Goal: Transaction & Acquisition: Download file/media

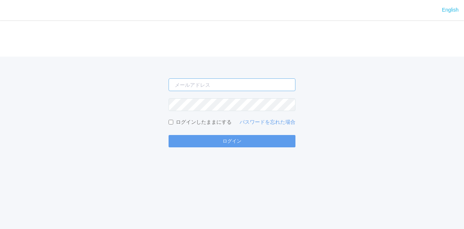
type input "[EMAIL_ADDRESS][DOMAIN_NAME]"
click at [230, 134] on form "[EMAIL_ADDRESS][DOMAIN_NAME] ログインしたままにする パスワードを忘れた場合 ログイン" at bounding box center [231, 112] width 127 height 69
click at [209, 119] on label "ログインしたままにする" at bounding box center [199, 122] width 63 height 8
click at [173, 120] on input "ログインしたままにする" at bounding box center [170, 122] width 5 height 5
checkbox input "true"
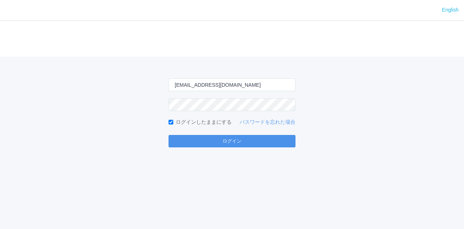
click at [226, 141] on button "ログイン" at bounding box center [231, 141] width 127 height 12
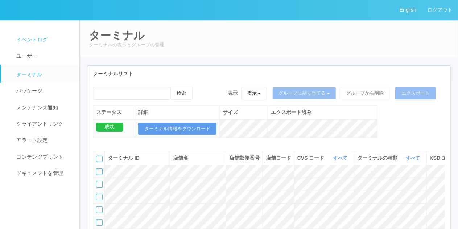
click at [29, 38] on span "イベントログ" at bounding box center [30, 40] width 33 height 6
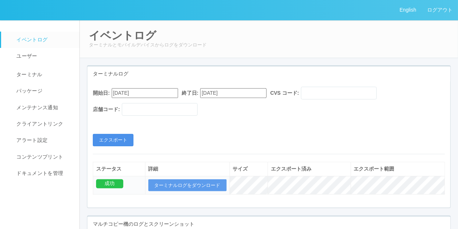
click at [112, 140] on button "エクスポート" at bounding box center [113, 140] width 41 height 12
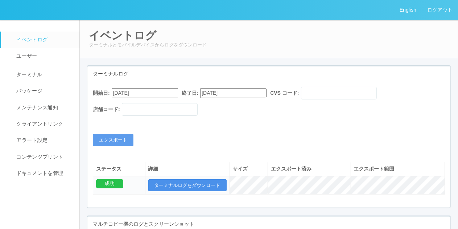
click at [178, 183] on button "ターミナルログをダウンロード" at bounding box center [187, 185] width 78 height 12
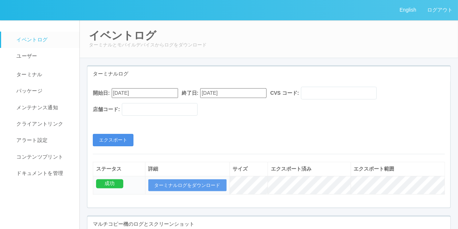
click at [125, 135] on button "エクスポート" at bounding box center [113, 140] width 41 height 12
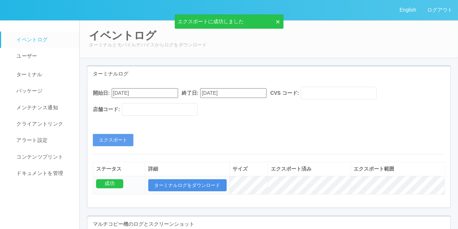
click at [174, 183] on button "ターミナルログをダウンロード" at bounding box center [187, 185] width 78 height 12
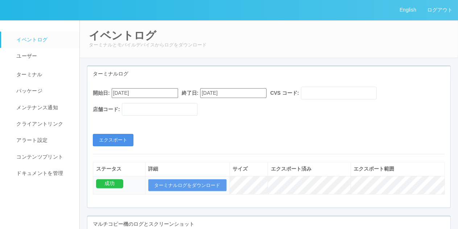
click at [122, 140] on button "エクスポート" at bounding box center [113, 140] width 41 height 12
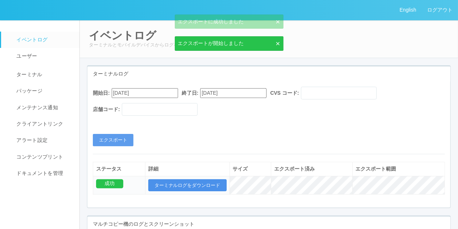
click at [178, 179] on button "ターミナルログをダウンロード" at bounding box center [187, 185] width 78 height 12
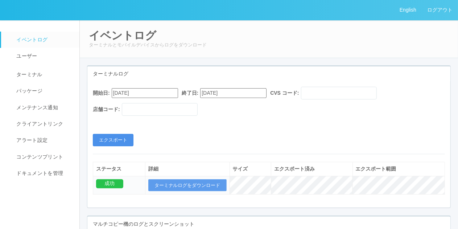
click at [121, 139] on button "エクスポート" at bounding box center [113, 140] width 41 height 12
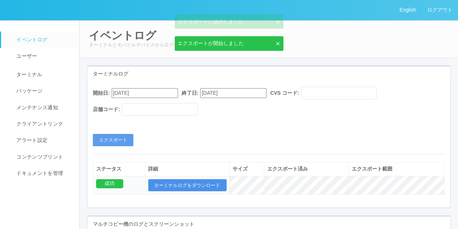
click at [166, 183] on button "ターミナルログをダウンロード" at bounding box center [187, 185] width 78 height 12
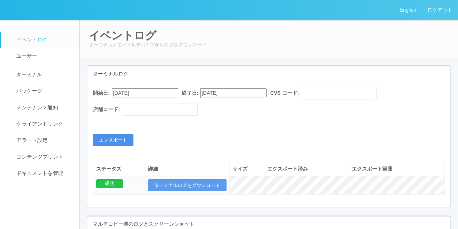
click at [109, 139] on button "エクスポート" at bounding box center [113, 140] width 41 height 12
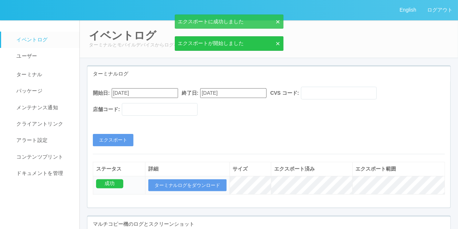
click at [172, 171] on div "詳細" at bounding box center [187, 169] width 78 height 8
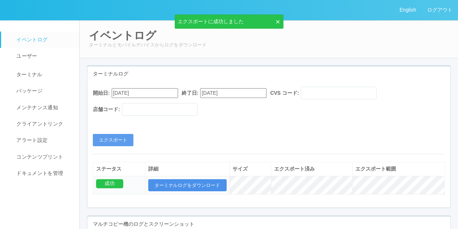
click at [175, 179] on button "ターミナルログをダウンロード" at bounding box center [187, 185] width 78 height 12
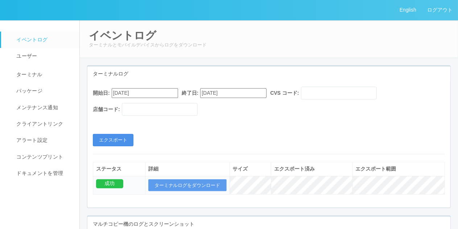
click at [102, 138] on button "エクスポート" at bounding box center [113, 140] width 41 height 12
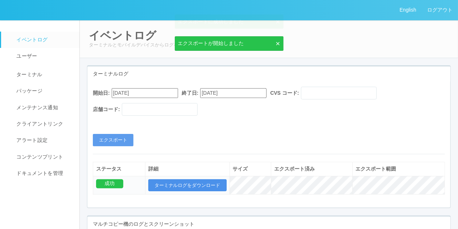
click at [169, 186] on button "ターミナルログをダウンロード" at bounding box center [187, 185] width 78 height 12
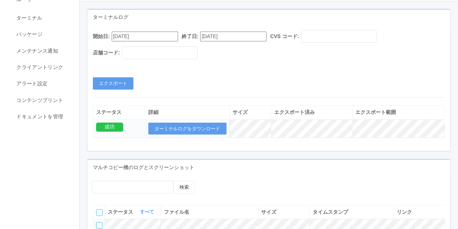
scroll to position [57, 0]
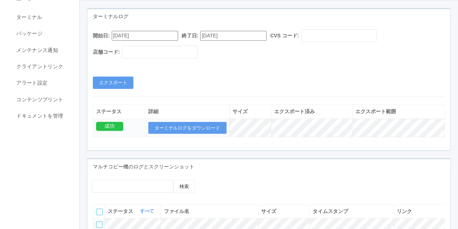
click at [114, 89] on div "開始日: [DATE] 終了日: [DATE] CVS コード: 店舗コード: エクスポート ステータス 詳細 サイズ エクスポート済み エクスポート範囲 成…" at bounding box center [268, 87] width 363 height 126
click at [104, 85] on button "エクスポート" at bounding box center [113, 82] width 41 height 12
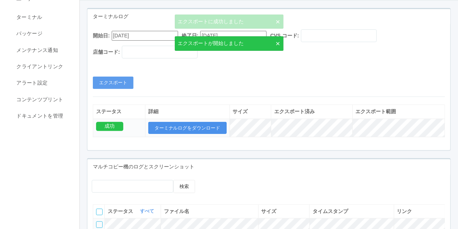
click at [178, 127] on button "ターミナルログをダウンロード" at bounding box center [187, 128] width 78 height 12
